Goal: Find specific fact: Find specific fact

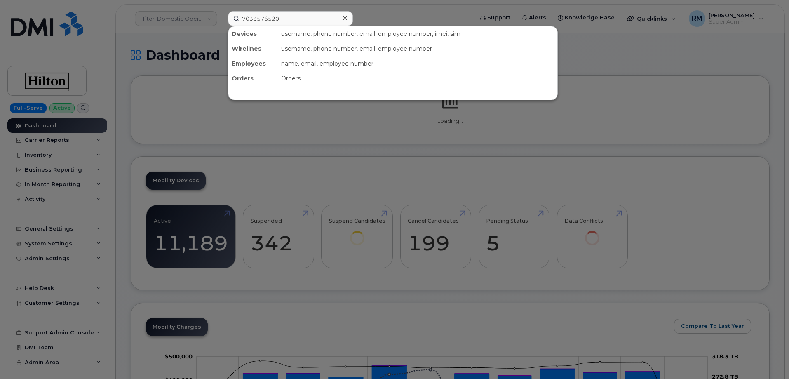
type input "7033576520"
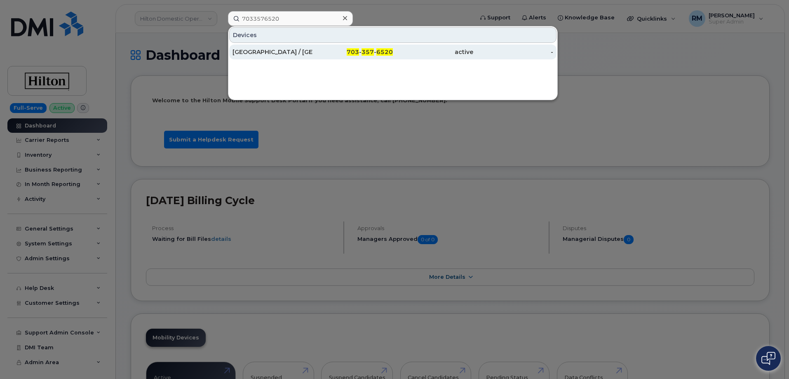
click at [281, 54] on div "[GEOGRAPHIC_DATA] / [GEOGRAPHIC_DATA]" at bounding box center [272, 52] width 80 height 8
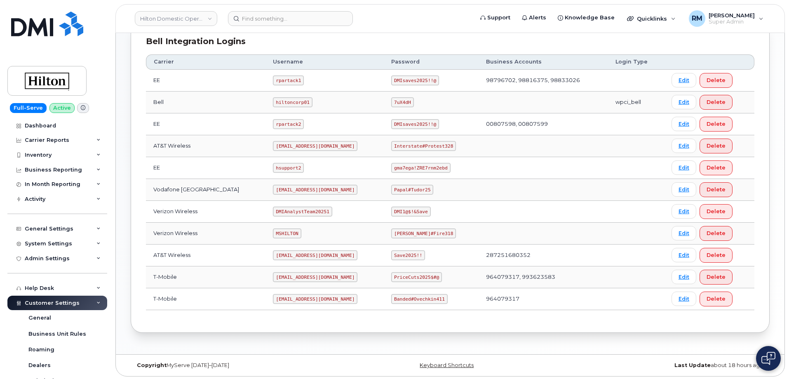
scroll to position [209, 0]
drag, startPoint x: 264, startPoint y: 297, endPoint x: 341, endPoint y: 297, distance: 77.1
click at [341, 297] on td "[EMAIL_ADDRESS][DOMAIN_NAME]" at bounding box center [324, 297] width 118 height 22
copy code "[EMAIL_ADDRESS][DOMAIN_NAME]"
drag, startPoint x: 387, startPoint y: 296, endPoint x: 435, endPoint y: 297, distance: 48.2
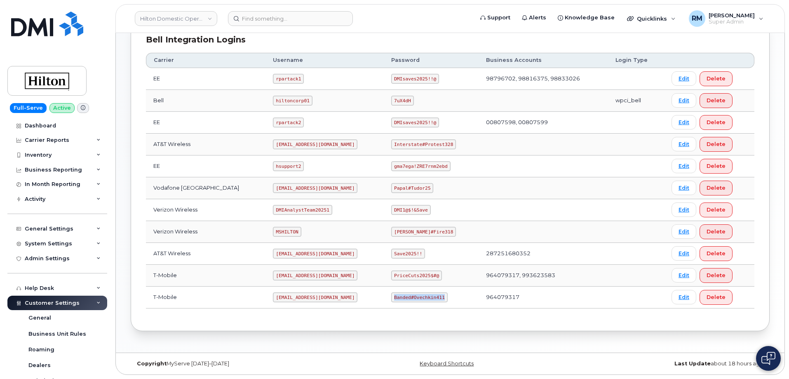
click at [435, 297] on code "Banded#Ovechkin411" at bounding box center [419, 297] width 56 height 10
copy code "Banded#Ovechkin411"
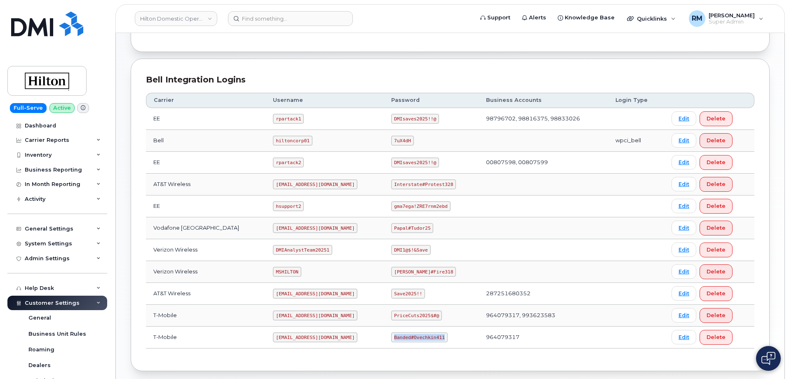
scroll to position [168, 0]
click at [239, 22] on input at bounding box center [290, 18] width 125 height 15
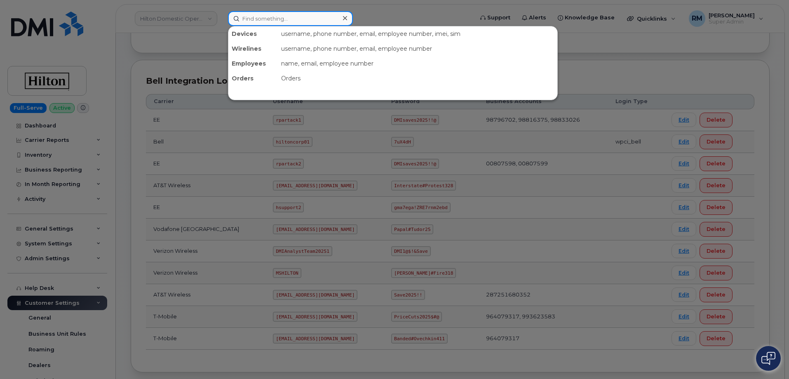
paste input "[PHONE_NUMBER]"
type input "[PHONE_NUMBER]"
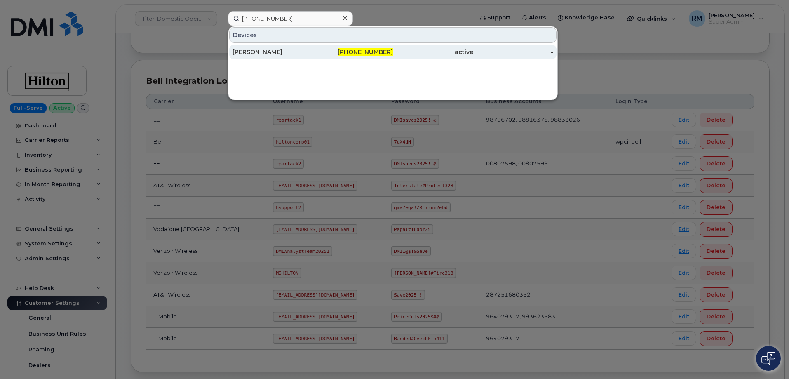
click at [256, 51] on div "[PERSON_NAME]" at bounding box center [272, 52] width 80 height 8
